Goal: Navigation & Orientation: Understand site structure

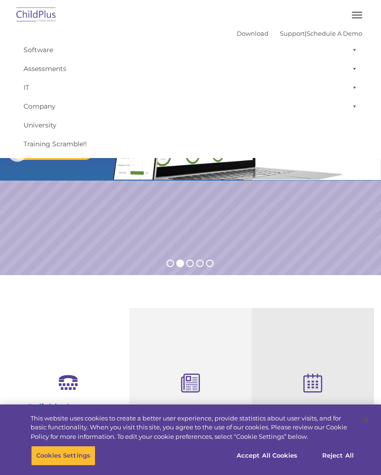
select select "MEDIUM"
click at [355, 19] on button "button" at bounding box center [357, 15] width 20 height 15
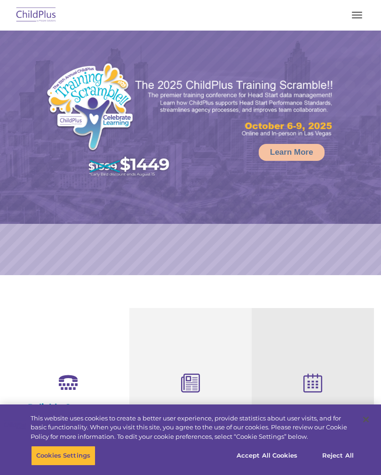
select select "MEDIUM"
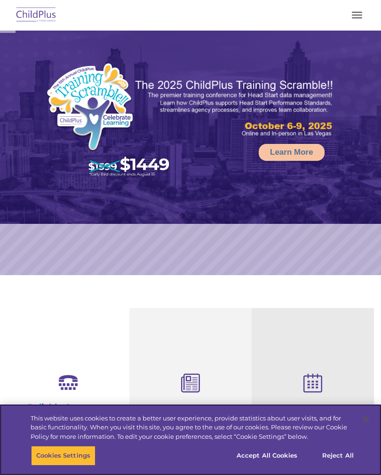
scroll to position [0, 0]
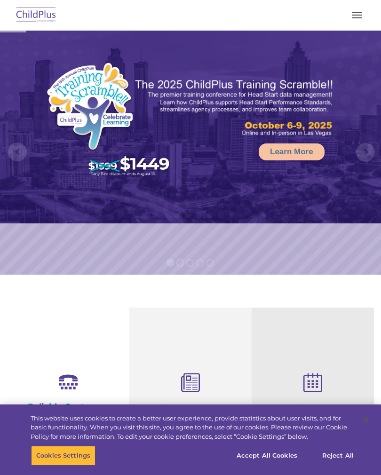
click at [354, 22] on button "button" at bounding box center [357, 15] width 20 height 15
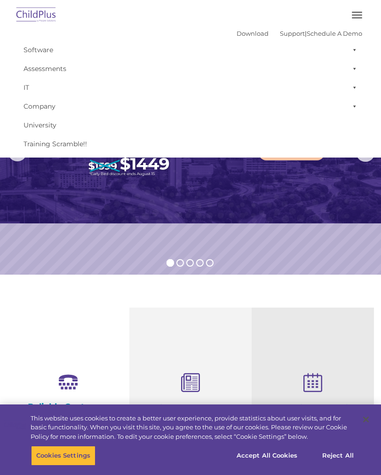
click at [352, 11] on button "button" at bounding box center [357, 15] width 20 height 15
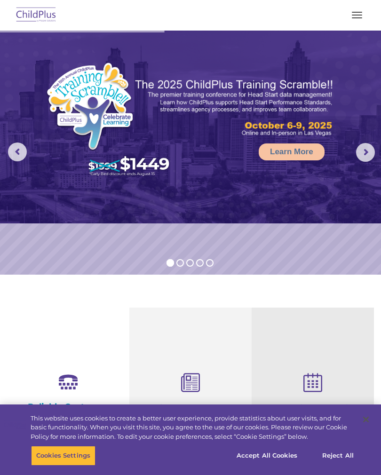
click at [353, 22] on button "button" at bounding box center [357, 15] width 20 height 15
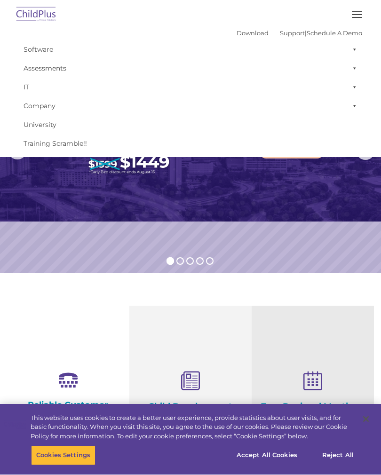
scroll to position [0, 0]
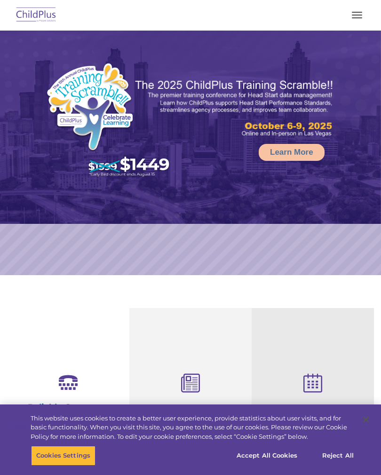
select select "MEDIUM"
click at [356, 162] on img at bounding box center [190, 127] width 381 height 193
click at [360, 154] on rs-arrow at bounding box center [365, 152] width 19 height 19
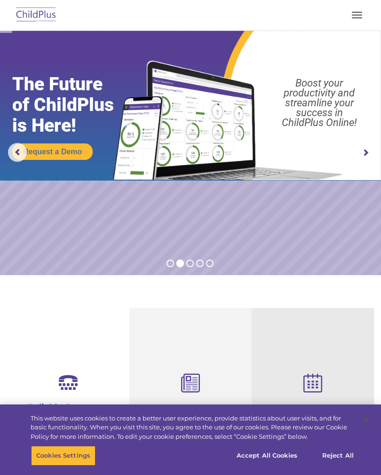
click at [358, 142] on img at bounding box center [190, 106] width 381 height 150
click at [360, 150] on rs-arrow at bounding box center [365, 152] width 19 height 19
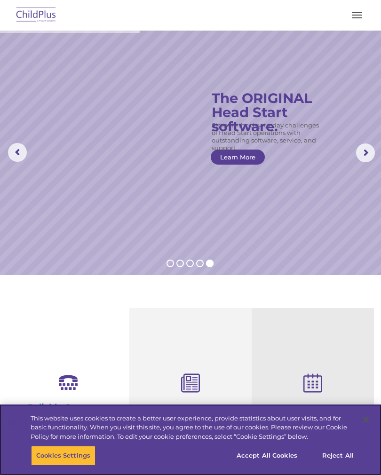
click at [274, 465] on button "Accept All Cookies" at bounding box center [266, 456] width 71 height 20
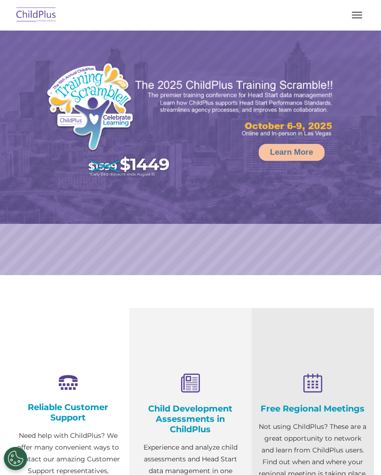
select select "MEDIUM"
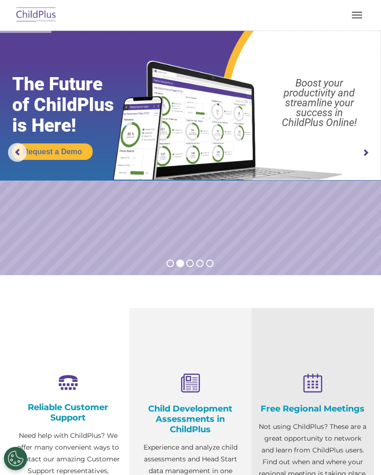
click at [32, 21] on img at bounding box center [36, 15] width 44 height 22
click at [40, 9] on img at bounding box center [36, 15] width 44 height 22
click at [350, 19] on button "button" at bounding box center [357, 15] width 20 height 15
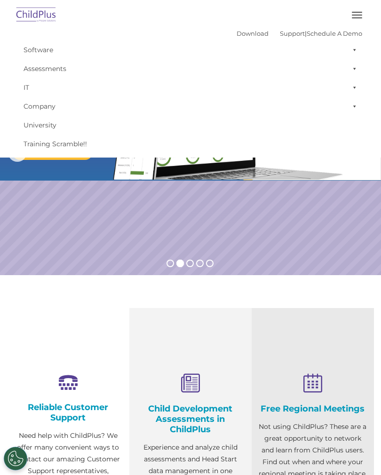
click at [351, 17] on button "button" at bounding box center [357, 15] width 20 height 15
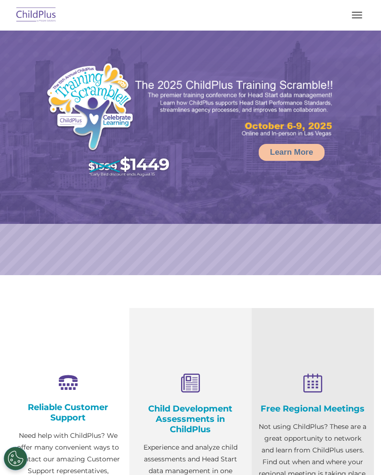
select select "MEDIUM"
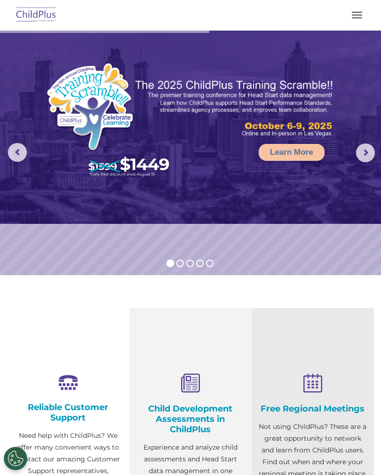
click at [360, 14] on button "button" at bounding box center [357, 15] width 20 height 15
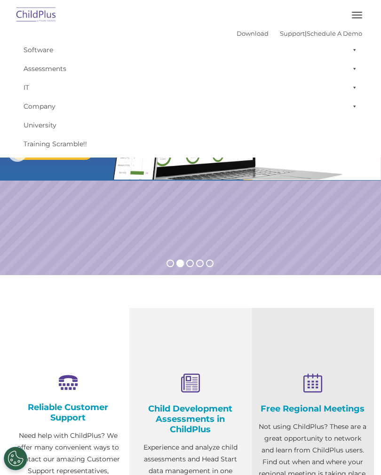
click at [355, 72] on span at bounding box center [352, 68] width 9 height 19
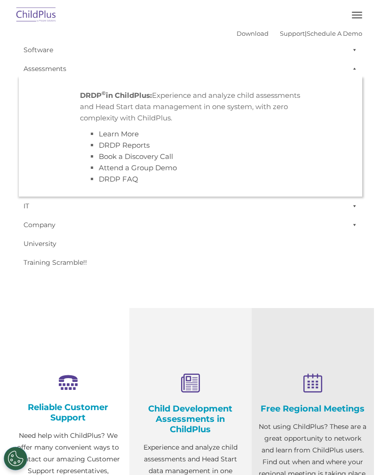
click at [357, 64] on span at bounding box center [352, 68] width 9 height 19
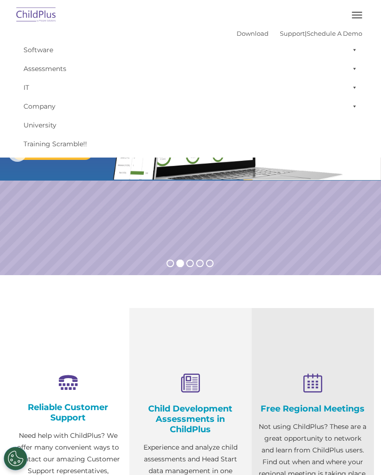
click at [356, 56] on span at bounding box center [352, 49] width 9 height 19
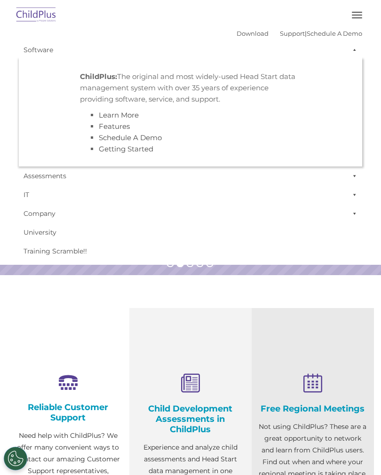
click at [350, 52] on span at bounding box center [352, 49] width 9 height 19
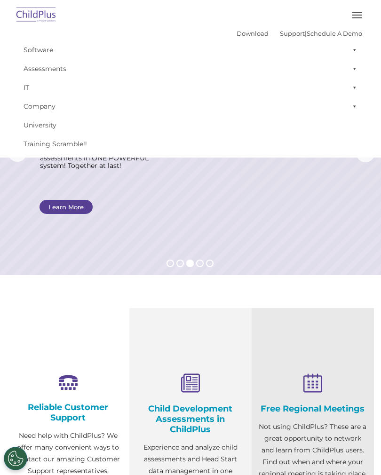
click at [352, 321] on div "Free Regional Meetings Not using ChildPlus? These are a great opportunity to ne…" at bounding box center [313, 452] width 122 height 289
click at [360, 292] on section "Reliable Customer Support Need help with ChildPlus? We offer many convenient wa…" at bounding box center [190, 452] width 381 height 355
